Goal: Ask a question

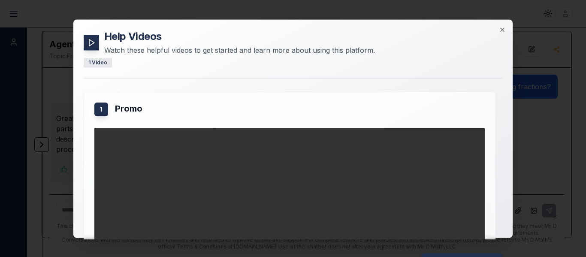
scroll to position [119, 0]
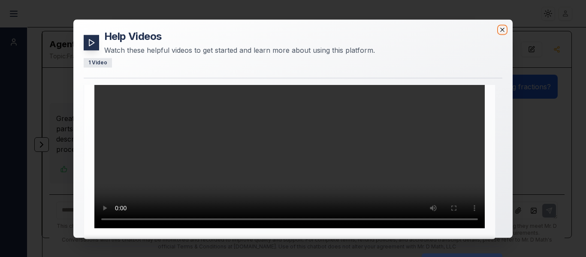
click at [503, 28] on icon "button" at bounding box center [502, 29] width 7 height 7
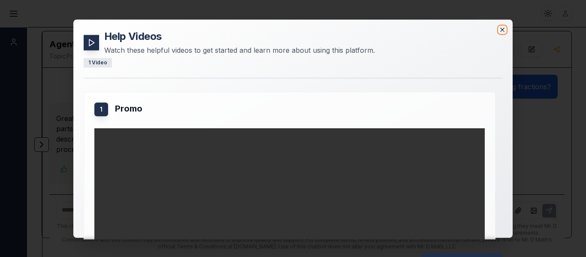
click at [504, 31] on icon "button" at bounding box center [502, 29] width 7 height 7
click at [501, 26] on icon "button" at bounding box center [502, 29] width 7 height 7
click at [498, 33] on div "Help Videos Watch these helpful videos to get started and learn more about usin…" at bounding box center [293, 43] width 418 height 26
click at [505, 28] on icon "button" at bounding box center [502, 29] width 7 height 7
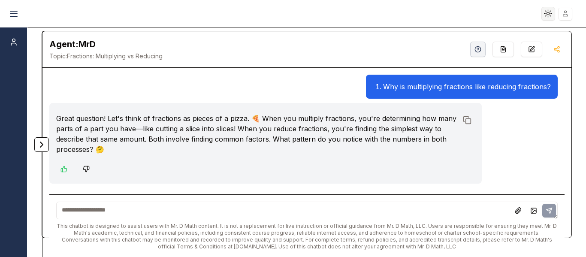
click at [545, 19] on html "Toggle theme Toggle user menu Chat Agent: MrD Topic: Fractions: Multiplying vs …" at bounding box center [293, 128] width 586 height 257
click at [523, 40] on div "Dark" at bounding box center [527, 45] width 51 height 14
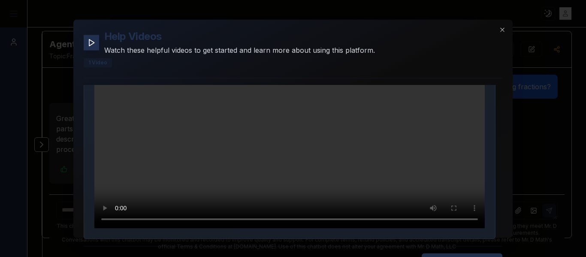
click at [90, 37] on div at bounding box center [91, 42] width 15 height 15
click at [500, 27] on icon "button" at bounding box center [502, 29] width 7 height 7
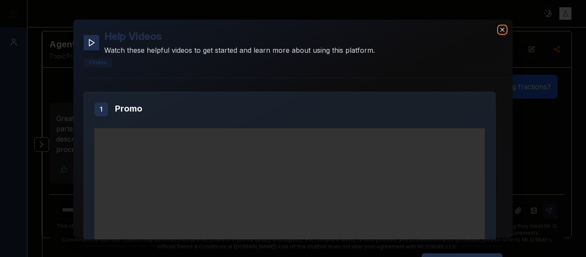
click at [499, 27] on icon "button" at bounding box center [502, 29] width 7 height 7
click at [498, 27] on div "Help Videos Watch these helpful videos to get started and learn more about usin…" at bounding box center [292, 128] width 439 height 218
click at [504, 28] on icon "button" at bounding box center [502, 29] width 7 height 7
click at [499, 31] on icon "button" at bounding box center [502, 29] width 7 height 7
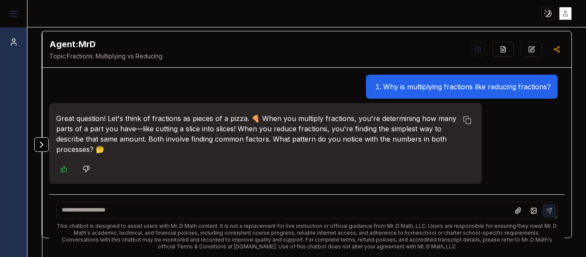
click at [187, 214] on textarea at bounding box center [307, 210] width 502 height 18
type textarea "**********"
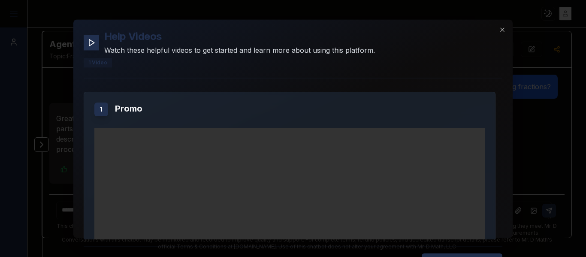
click at [500, 24] on div "Help Videos Watch these helpful videos to get started and learn more about usin…" at bounding box center [292, 128] width 439 height 218
click at [502, 27] on icon "button" at bounding box center [502, 29] width 7 height 7
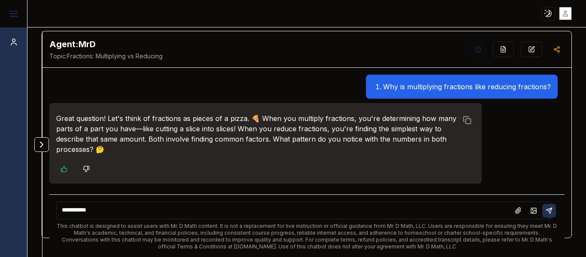
drag, startPoint x: 212, startPoint y: 213, endPoint x: 51, endPoint y: 216, distance: 161.6
click at [51, 216] on div "**********" at bounding box center [306, 225] width 515 height 63
